Goal: Task Accomplishment & Management: Manage account settings

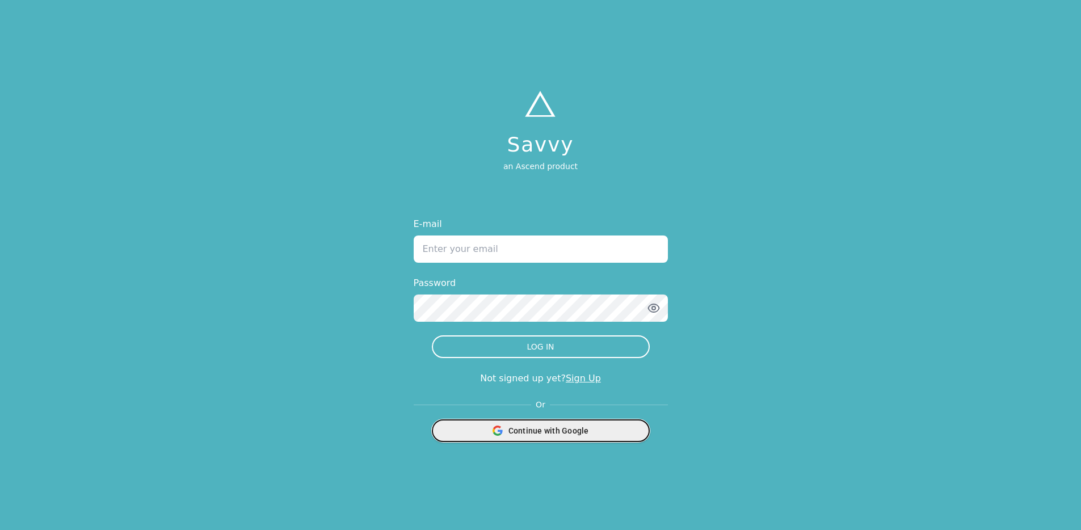
click at [594, 426] on div "Continue with Google" at bounding box center [540, 431] width 203 height 22
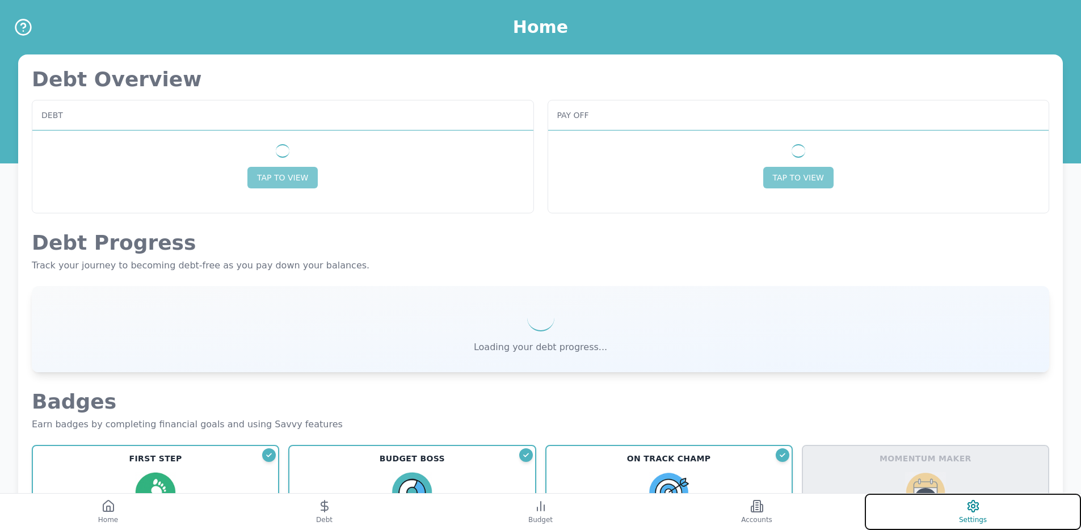
click at [951, 505] on button "Settings" at bounding box center [973, 512] width 216 height 36
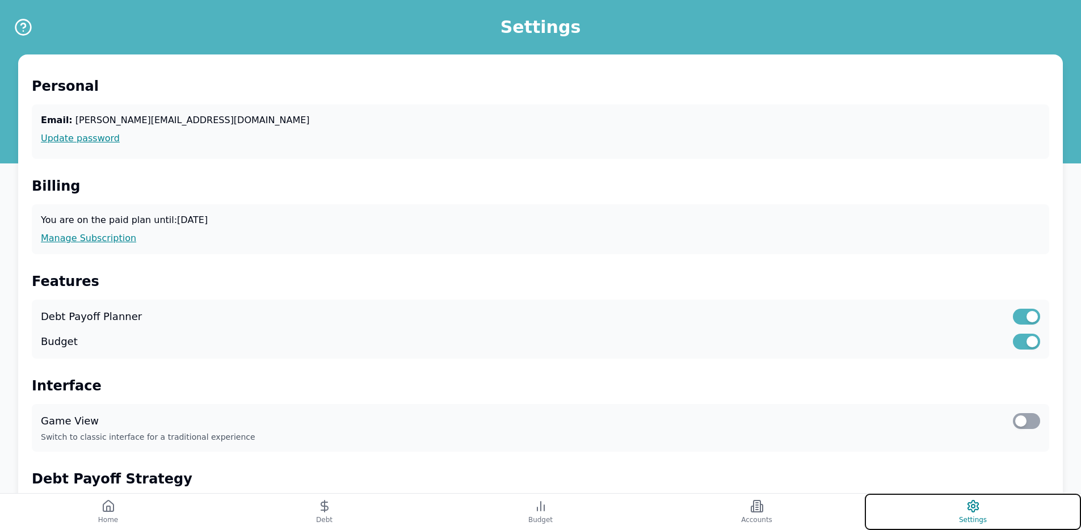
scroll to position [289, 0]
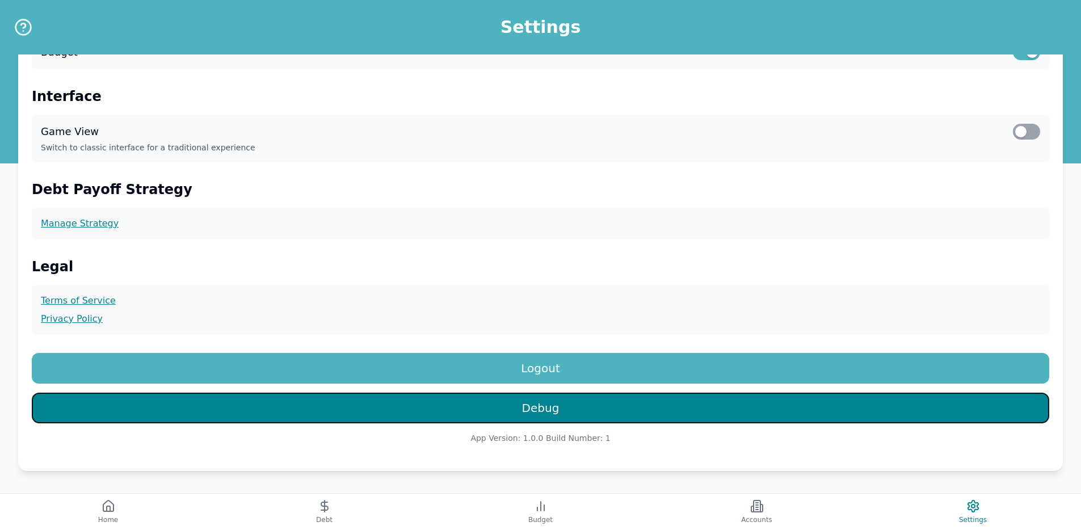
click at [501, 404] on button "Debug" at bounding box center [541, 408] width 1018 height 31
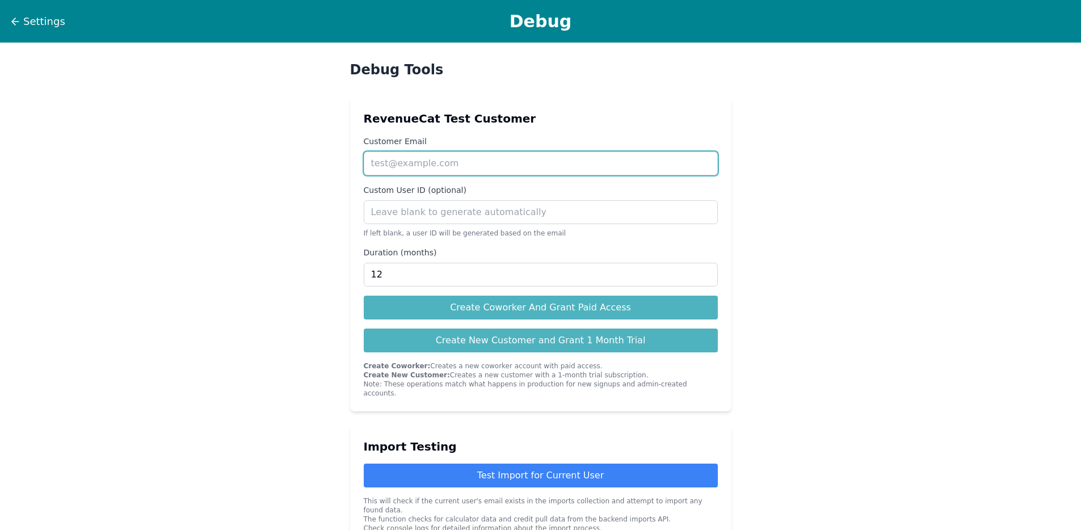
click at [430, 163] on input "Customer Email" at bounding box center [541, 164] width 354 height 24
paste input "IZyUfZWfg4VA6Bgo1ynlfHO00Ij2"
type input "IZyUfZWfg4VA6Bgo1ynlfHO00Ij2"
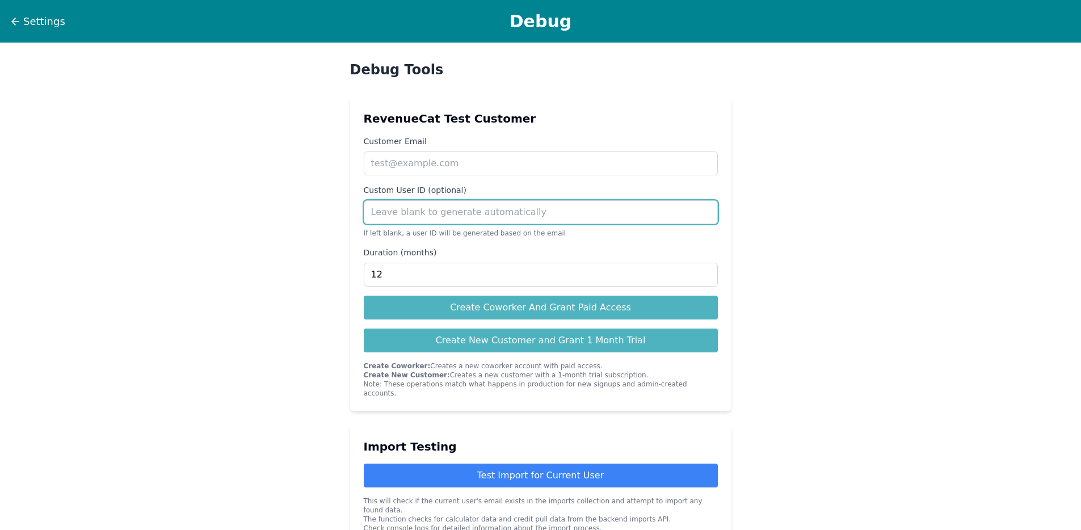
click at [469, 220] on input "Custom User ID (optional)" at bounding box center [541, 212] width 354 height 24
paste input "IZyUfZWfg4VA6Bgo1ynlfHO00Ij2"
type input "IZyUfZWfg4VA6Bgo1ynlfHO00Ij2"
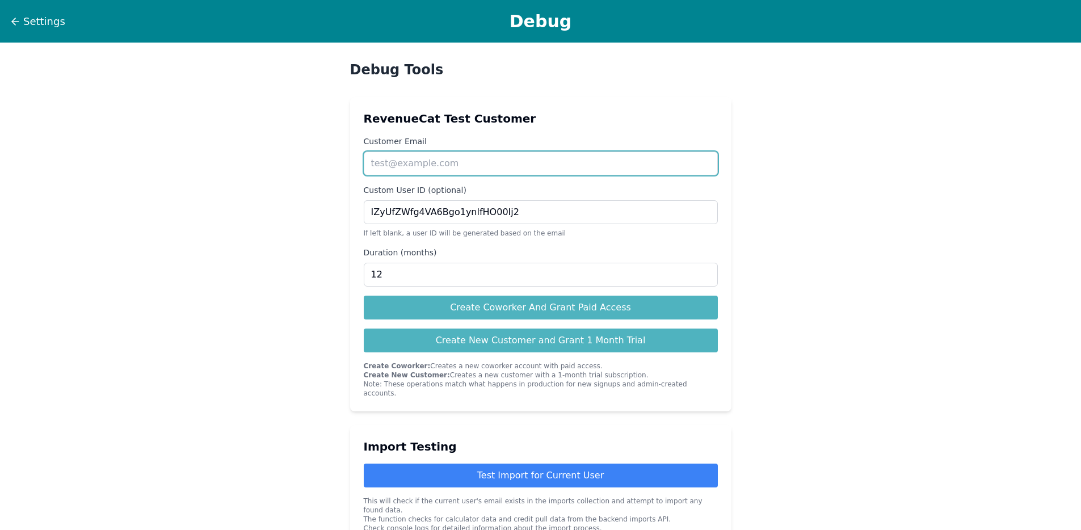
click at [418, 166] on input "Customer Email" at bounding box center [541, 164] width 354 height 24
paste input "[EMAIL_ADDRESS][DOMAIN_NAME]"
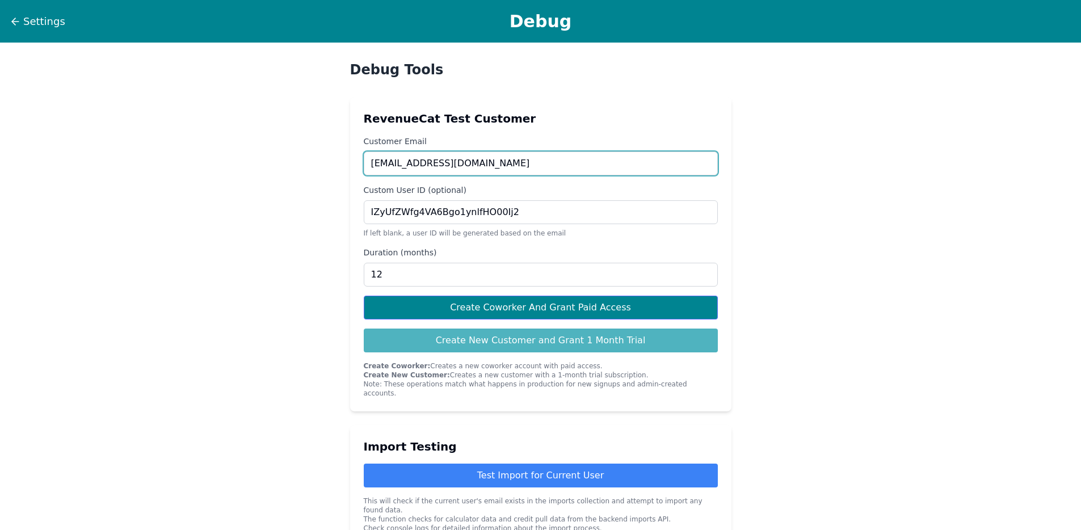
type input "[EMAIL_ADDRESS][DOMAIN_NAME]"
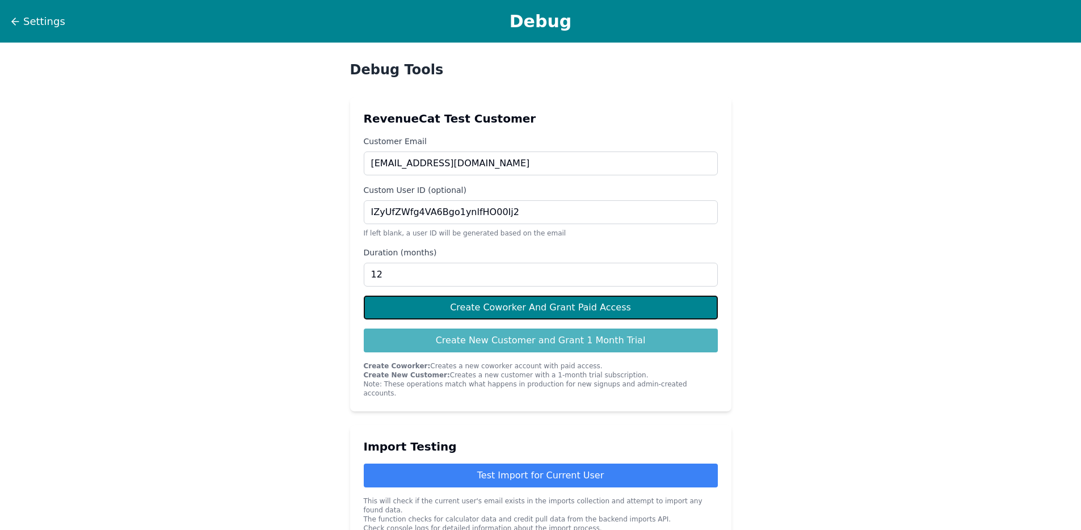
click at [442, 301] on button "Create Coworker And Grant Paid Access" at bounding box center [541, 308] width 354 height 24
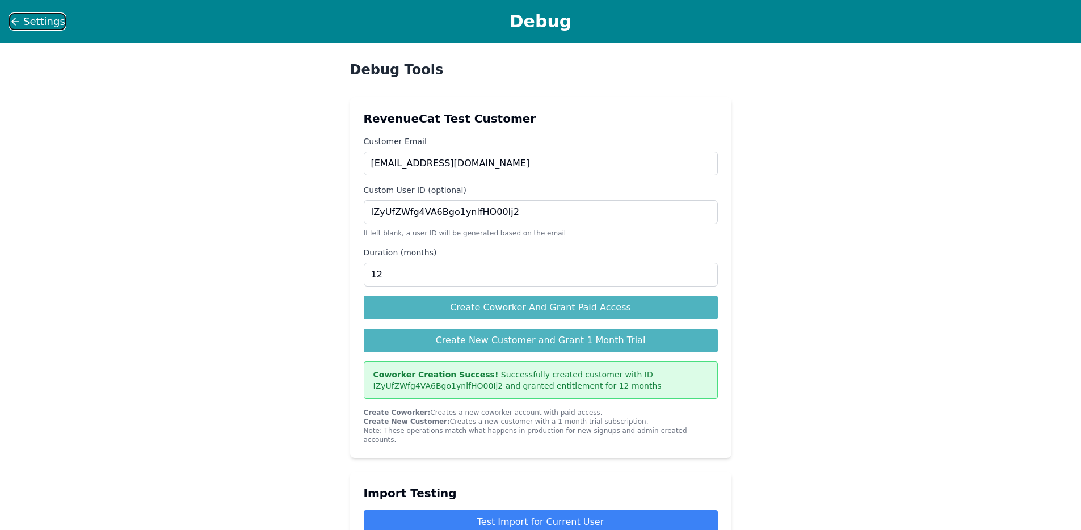
click at [15, 18] on icon at bounding box center [15, 21] width 11 height 11
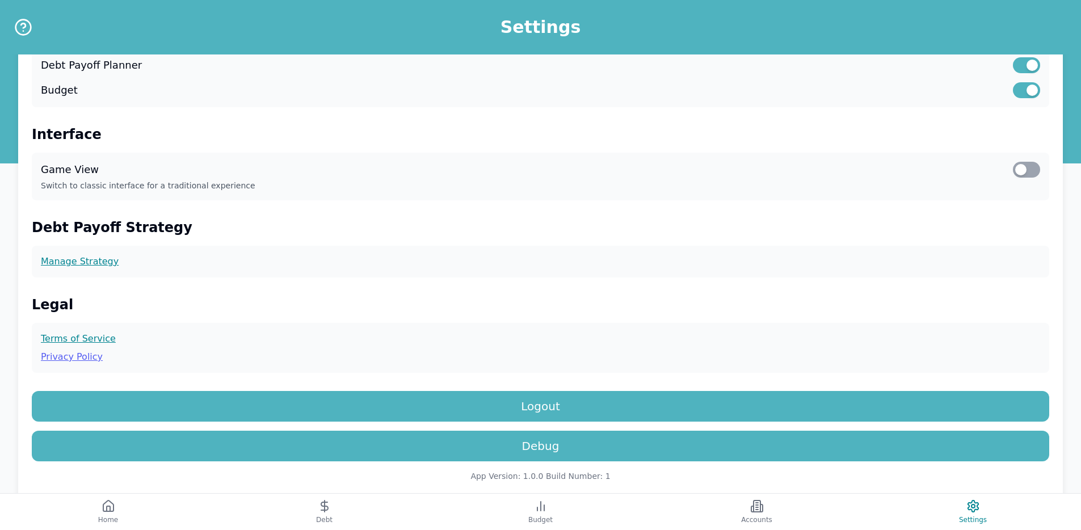
scroll to position [289, 0]
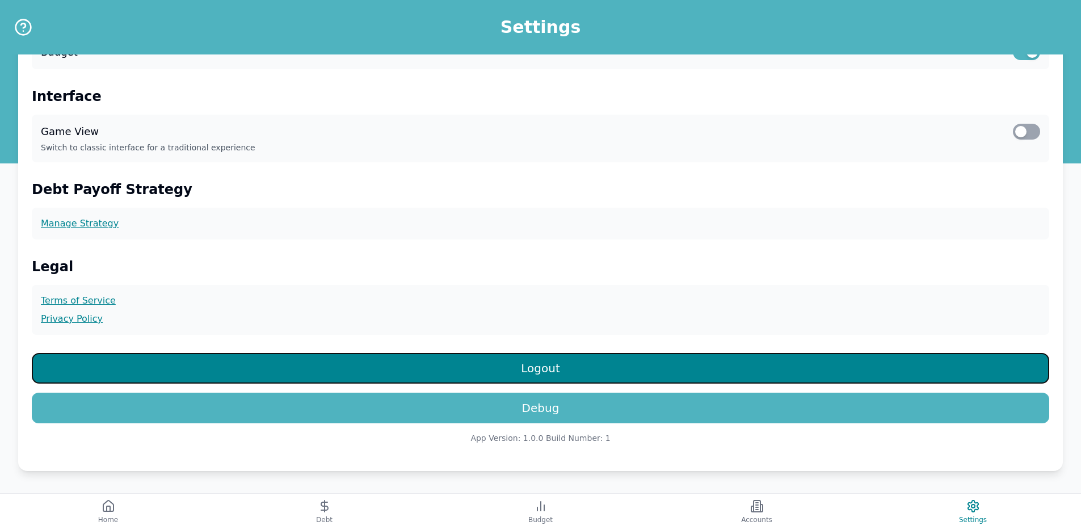
click at [598, 377] on button "Logout" at bounding box center [541, 368] width 1018 height 31
